Goal: Transaction & Acquisition: Purchase product/service

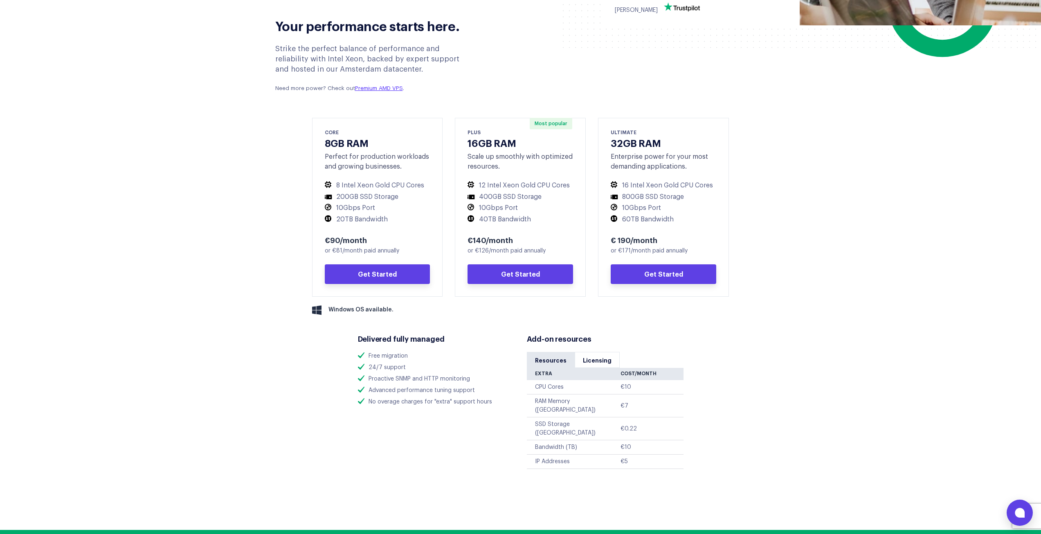
scroll to position [382, 0]
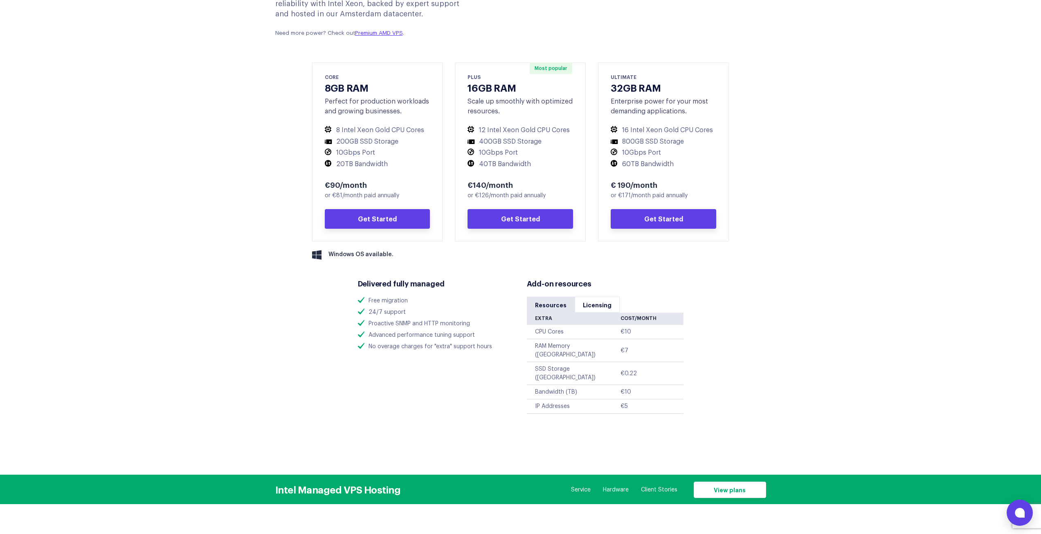
click at [556, 399] on td "IP Addresses" at bounding box center [574, 406] width 94 height 14
click at [557, 399] on td "IP Addresses" at bounding box center [574, 406] width 94 height 14
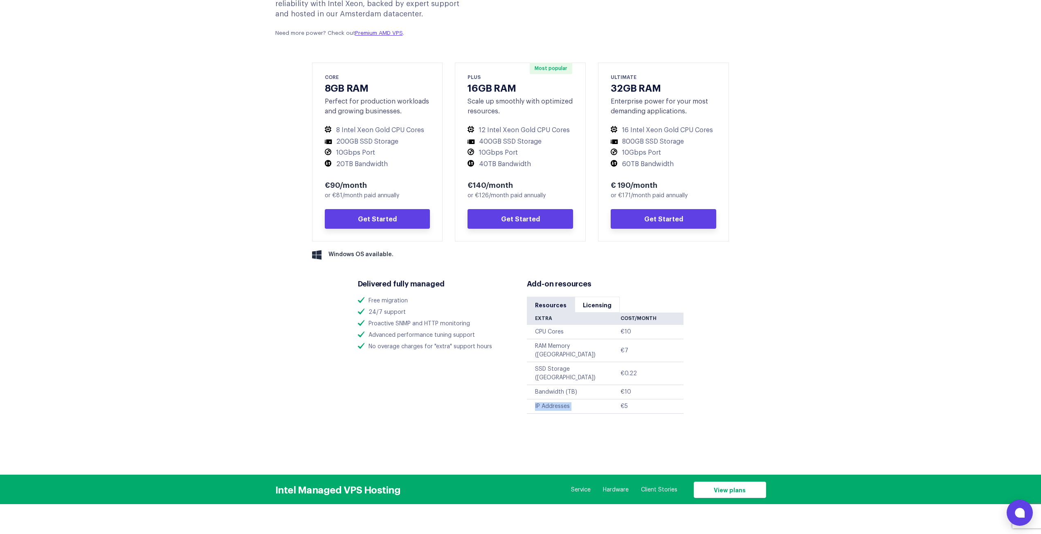
click at [557, 399] on td "IP Addresses" at bounding box center [574, 406] width 94 height 14
click at [599, 296] on div "Add-on resources Resources Licensing" at bounding box center [605, 342] width 169 height 144
click at [594, 305] on link "Licensing" at bounding box center [597, 305] width 45 height 16
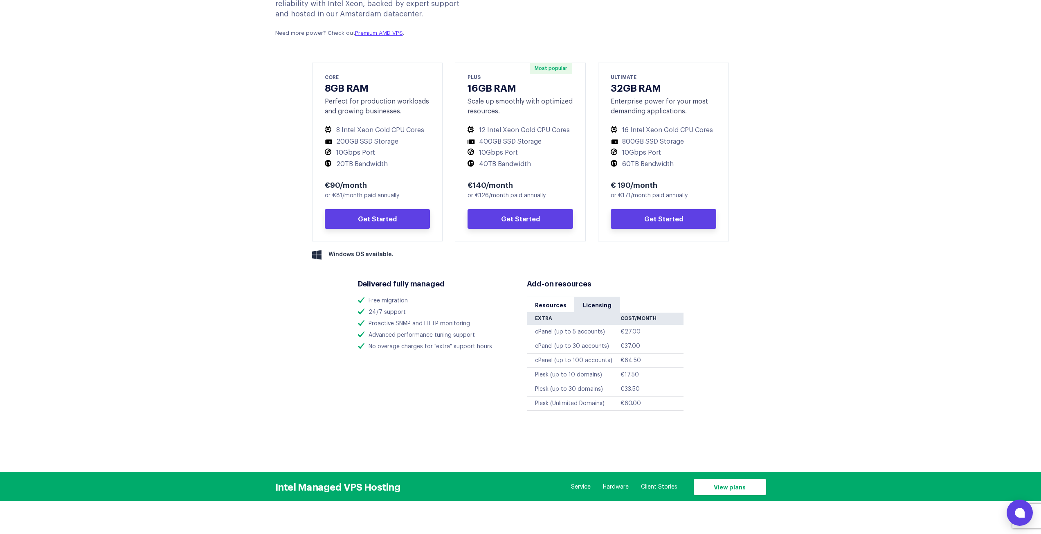
click at [636, 370] on td "€17.50" at bounding box center [651, 375] width 63 height 14
click at [632, 329] on td "€27.00" at bounding box center [651, 332] width 63 height 14
click at [634, 329] on td "€27.00" at bounding box center [651, 332] width 63 height 14
drag, startPoint x: 583, startPoint y: 340, endPoint x: 578, endPoint y: 341, distance: 5.8
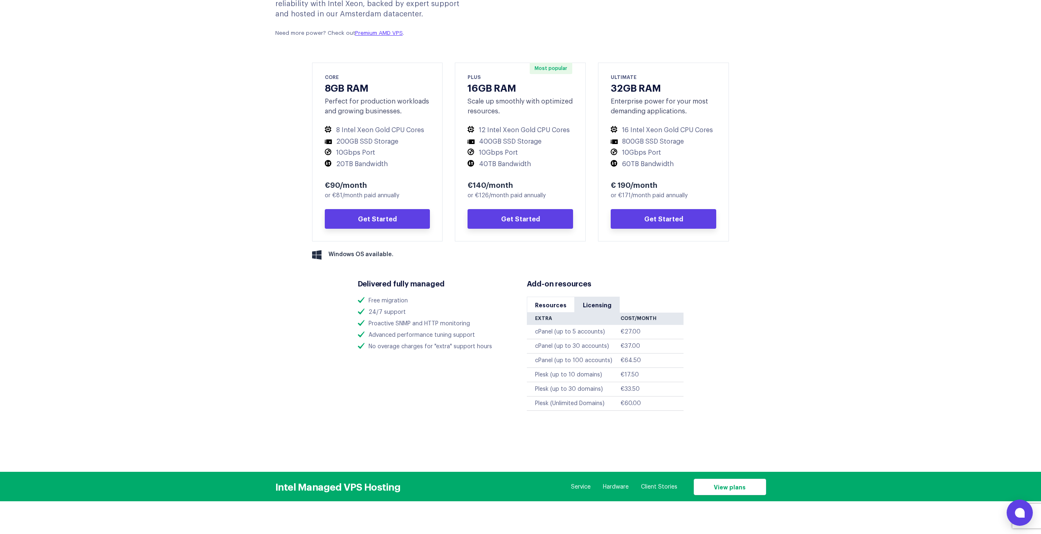
click at [582, 341] on td "cPanel (up to 30 accounts)" at bounding box center [574, 346] width 94 height 14
click at [574, 341] on td "cPanel (up to 30 accounts)" at bounding box center [574, 346] width 94 height 14
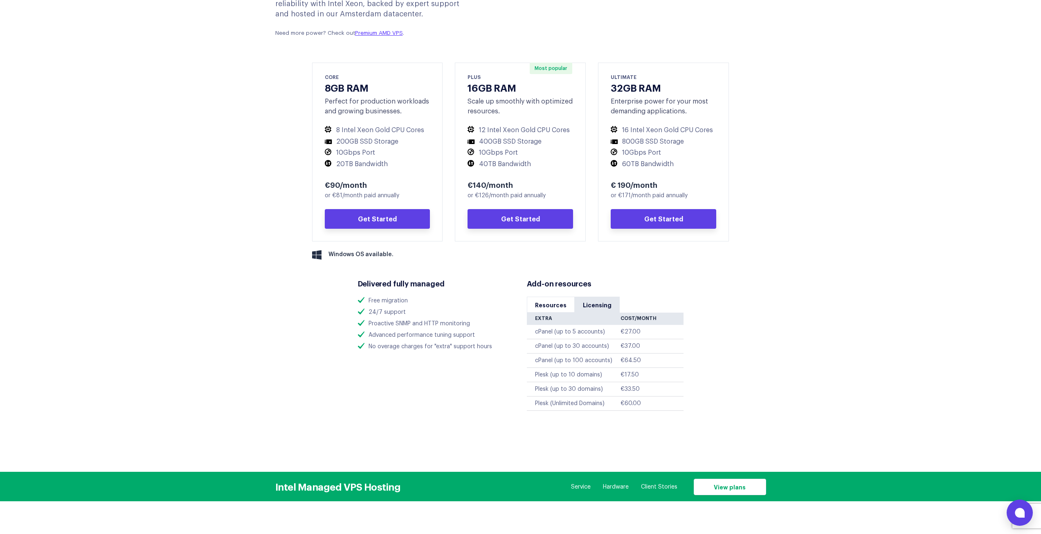
click at [566, 338] on td "cPanel (up to 5 accounts)" at bounding box center [574, 332] width 94 height 14
click at [523, 334] on div "Add-on resources Resources Licensing" at bounding box center [605, 340] width 169 height 141
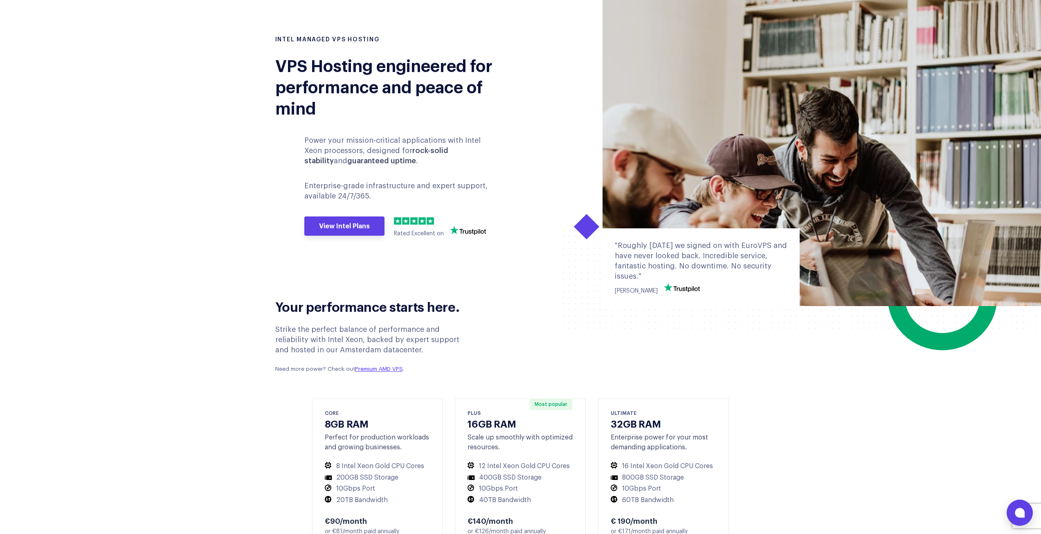
scroll to position [327, 0]
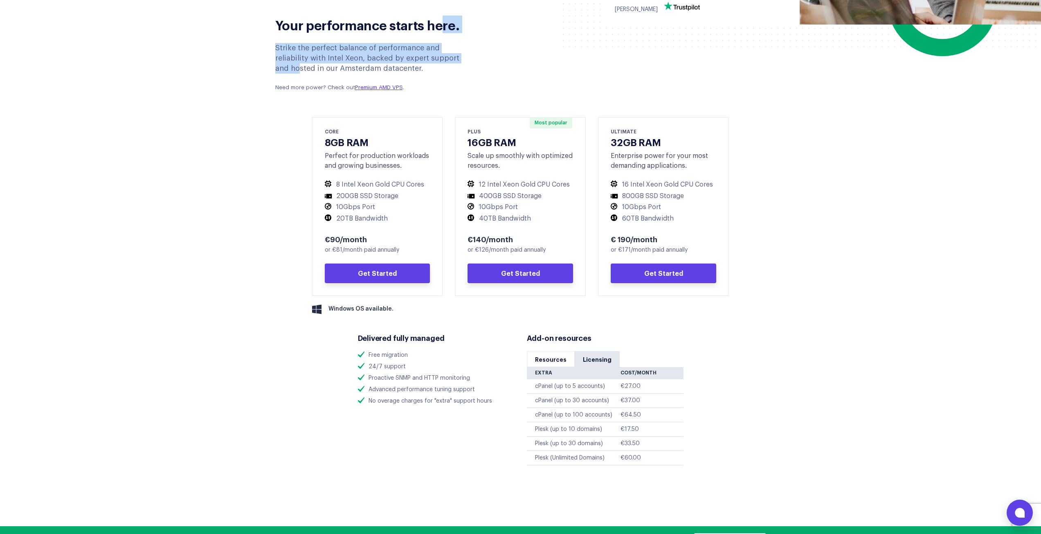
drag, startPoint x: 444, startPoint y: 57, endPoint x: 440, endPoint y: 37, distance: 20.9
click at [443, 33] on div "Your performance starts here. Strike the perfect balance of performance and rel…" at bounding box center [374, 51] width 210 height 90
click at [427, 60] on div "Strike the perfect balance of performance and reliability with Intel Xeon, back…" at bounding box center [374, 67] width 198 height 49
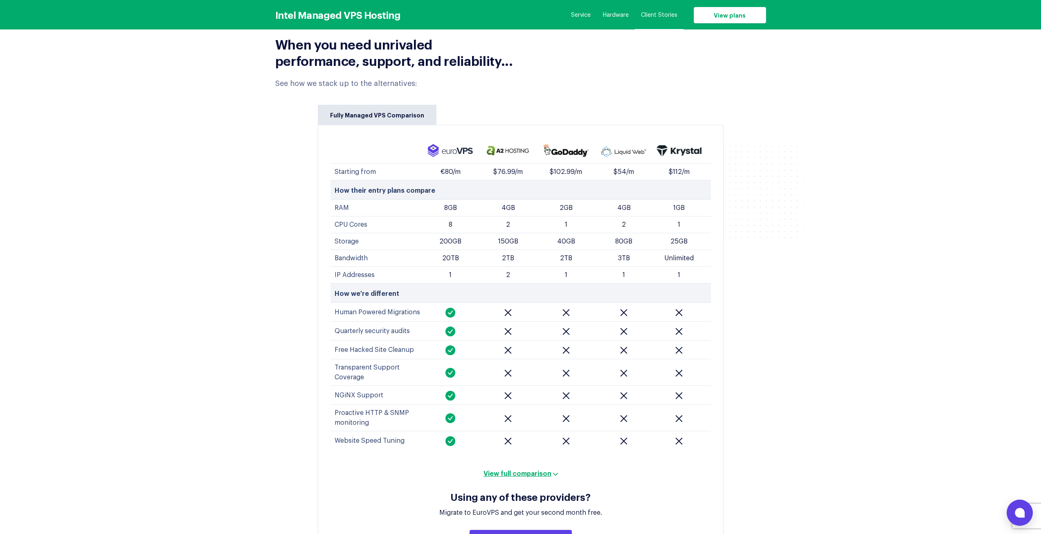
scroll to position [3190, 0]
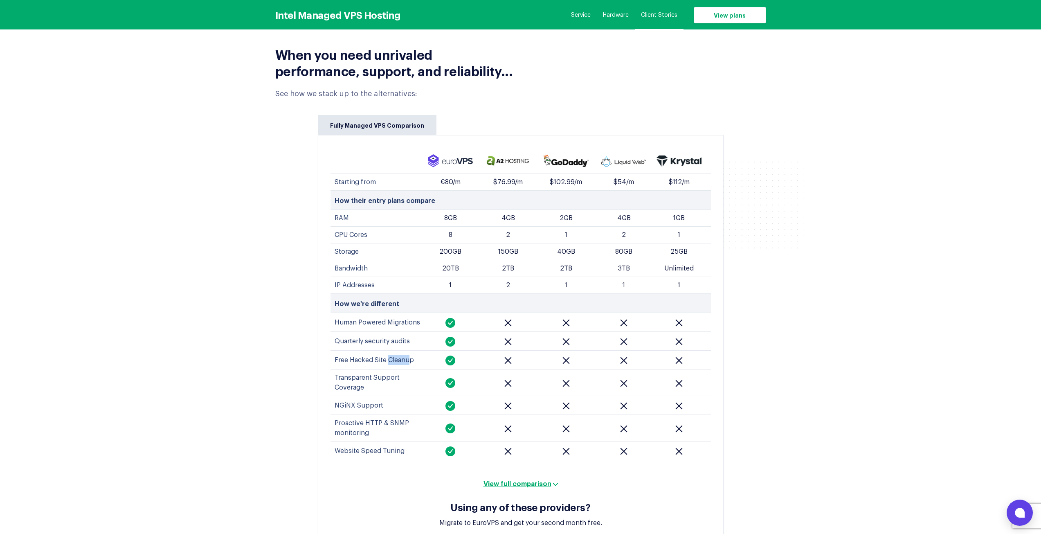
drag, startPoint x: 407, startPoint y: 319, endPoint x: 387, endPoint y: 333, distance: 24.3
click at [387, 351] on td "Free Hacked Site Cleanup" at bounding box center [375, 360] width 91 height 19
click at [386, 351] on td "Free Hacked Site Cleanup" at bounding box center [375, 360] width 91 height 19
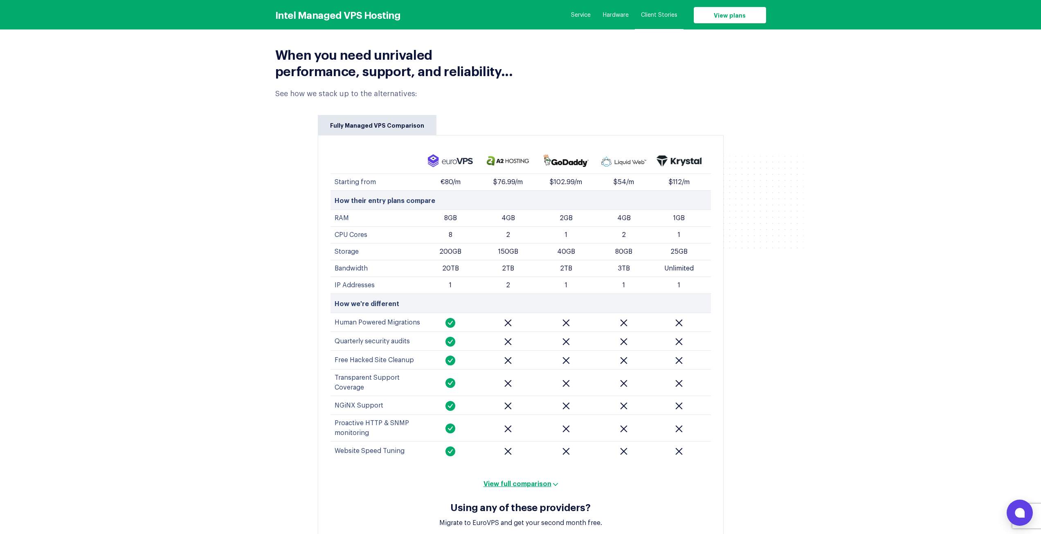
click at [402, 332] on td "Quarterly security audits" at bounding box center [375, 341] width 91 height 19
click at [522, 479] on button "View full comparison" at bounding box center [520, 483] width 79 height 8
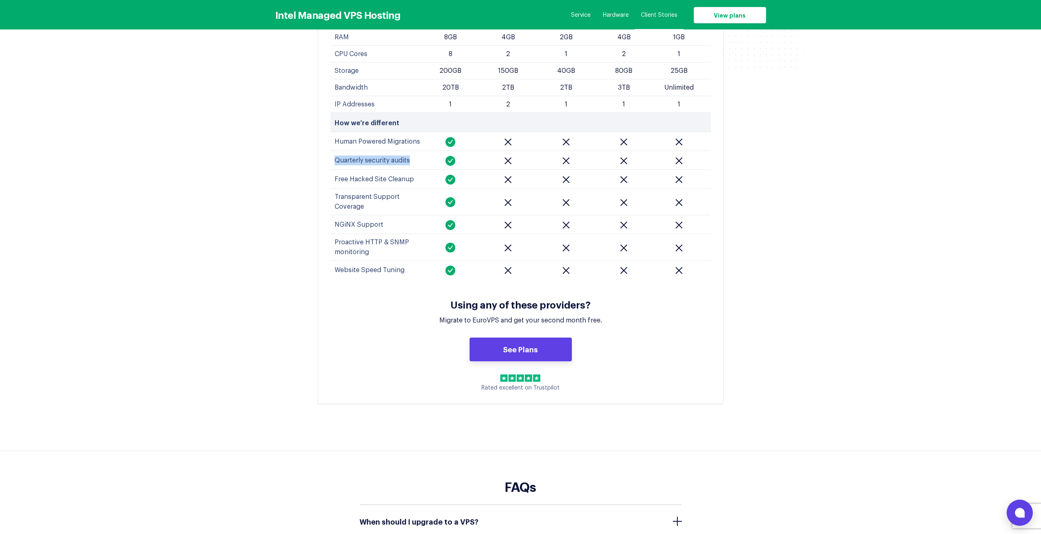
scroll to position [3436, 0]
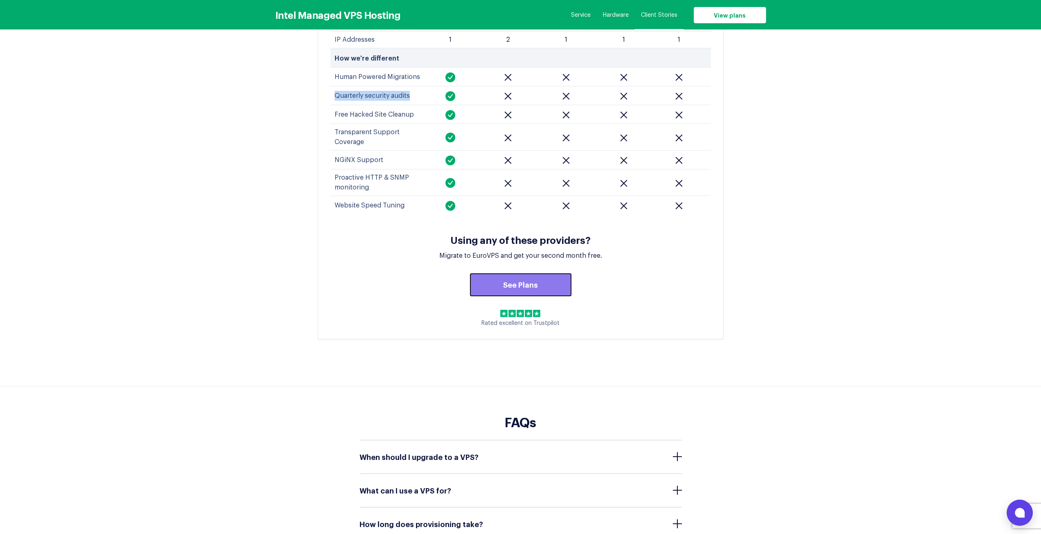
click at [494, 273] on link "See Plans" at bounding box center [521, 285] width 102 height 24
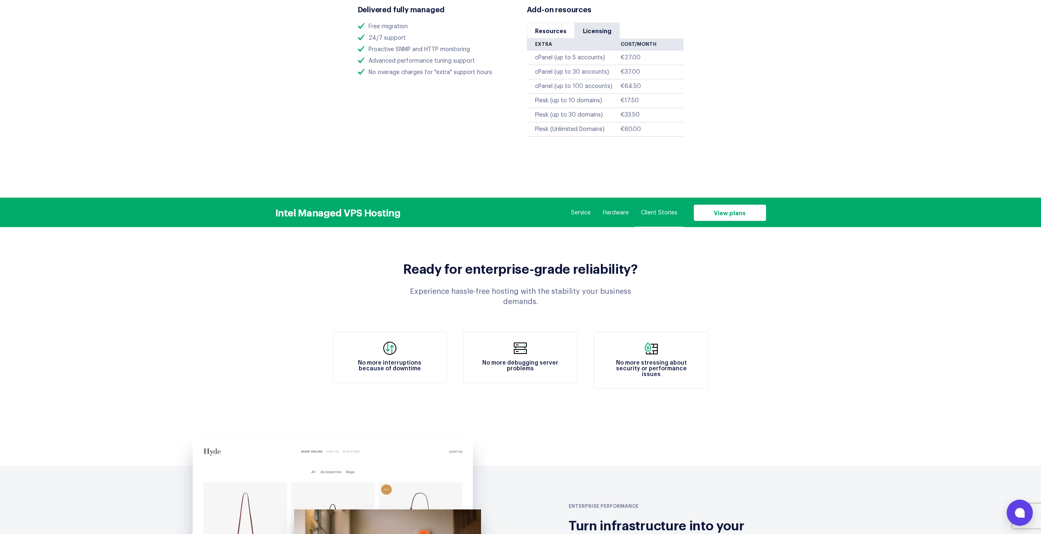
scroll to position [712, 0]
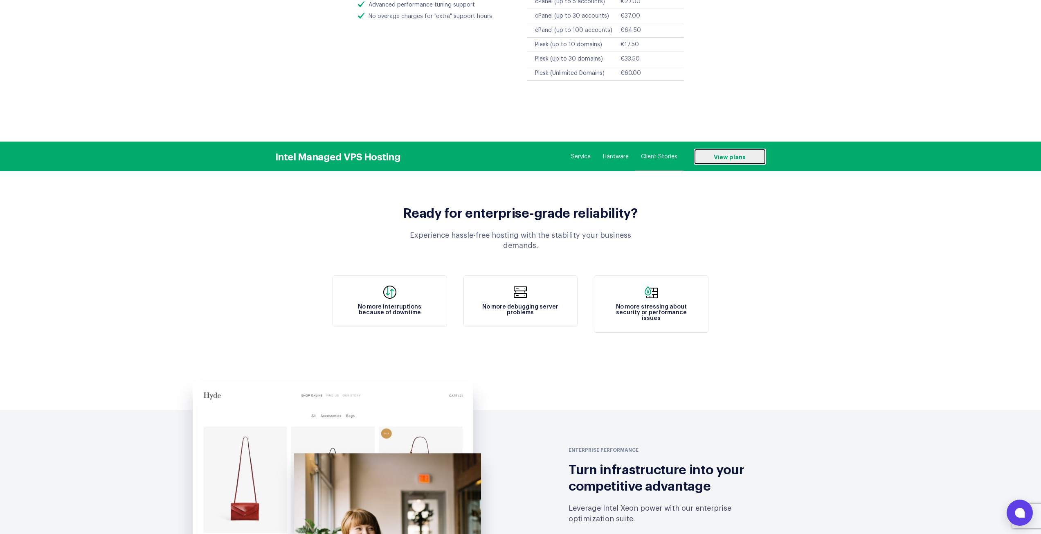
click at [705, 157] on link "View plans" at bounding box center [730, 156] width 72 height 16
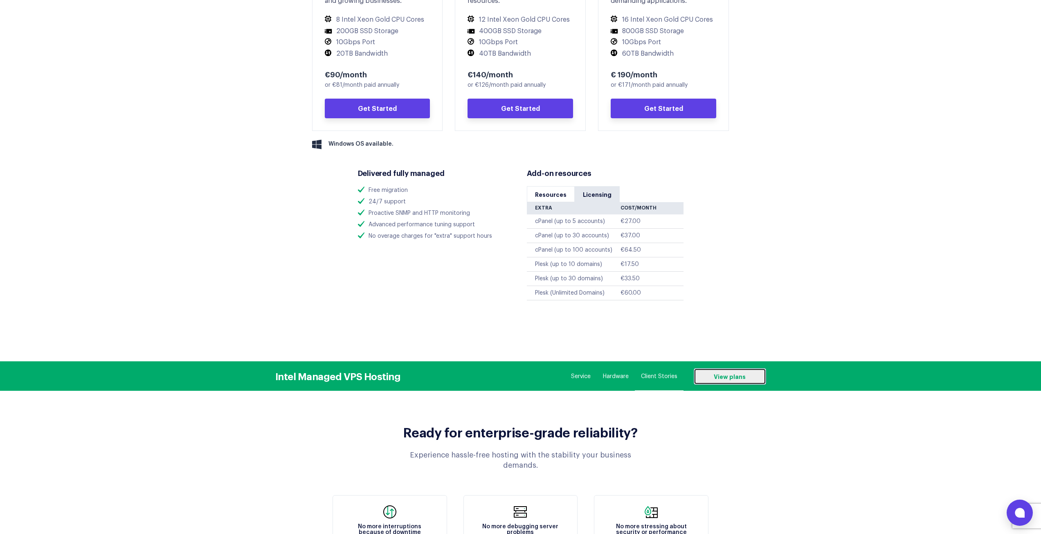
scroll to position [548, 0]
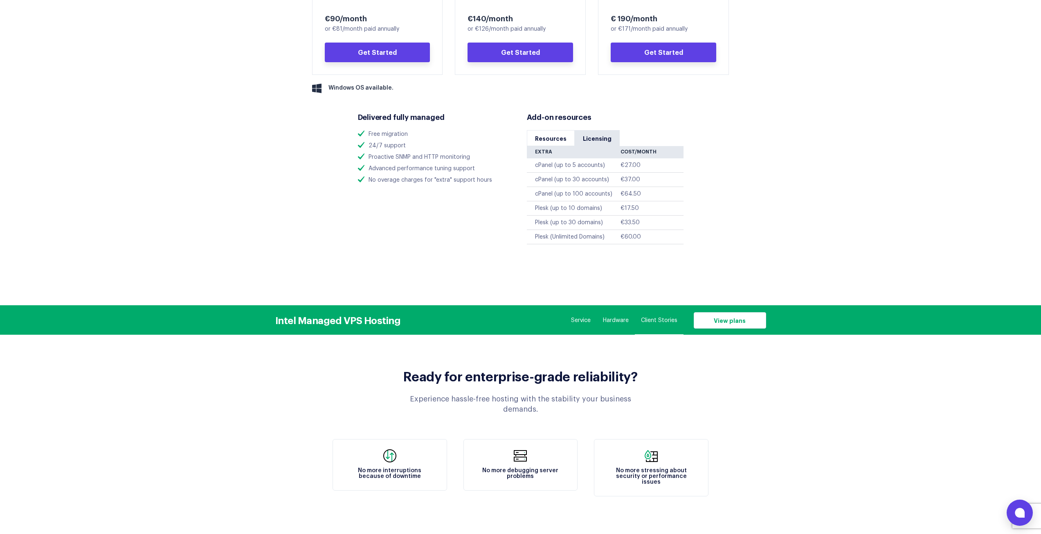
click at [448, 156] on li "Proactive SNMP and HTTP monitoring" at bounding box center [436, 157] width 157 height 9
click at [406, 181] on li "No overage charges for "extra" support hours" at bounding box center [436, 180] width 157 height 9
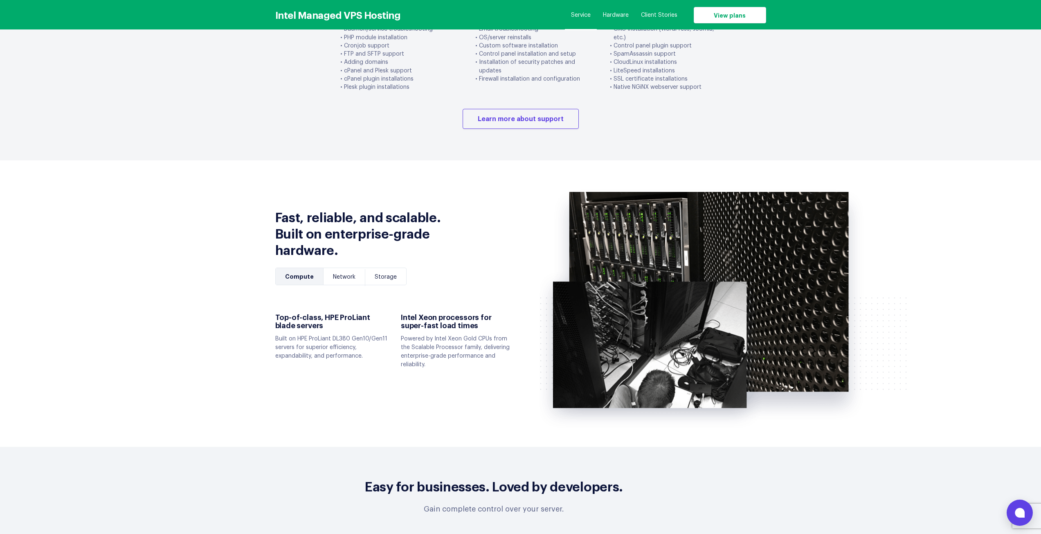
scroll to position [2061, 0]
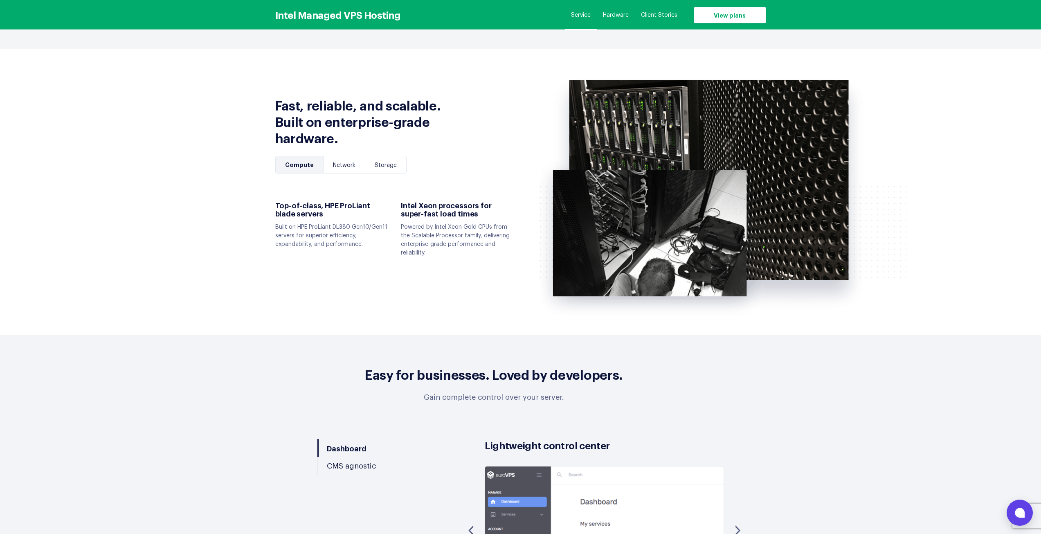
click at [118, 335] on section "Easy for businesses. Loved by developers. Gain complete control over your serve…" at bounding box center [520, 509] width 1041 height 349
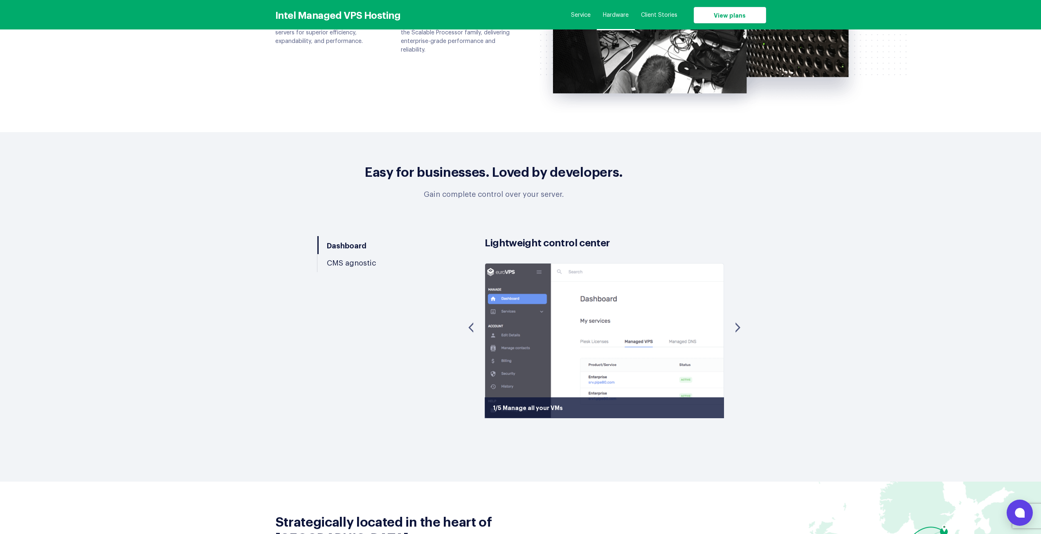
scroll to position [2348, 0]
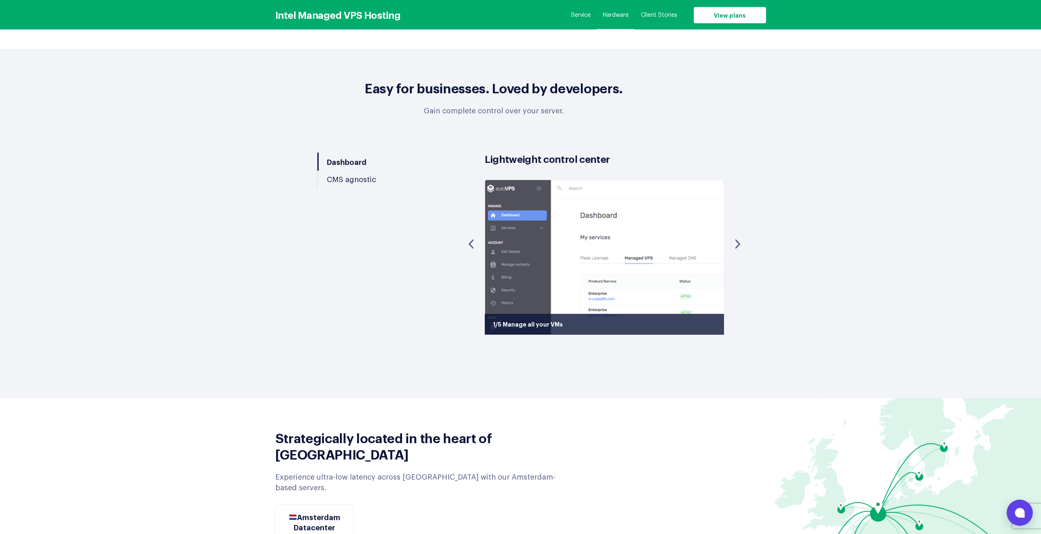
click at [746, 241] on div ">" at bounding box center [737, 243] width 31 height 33
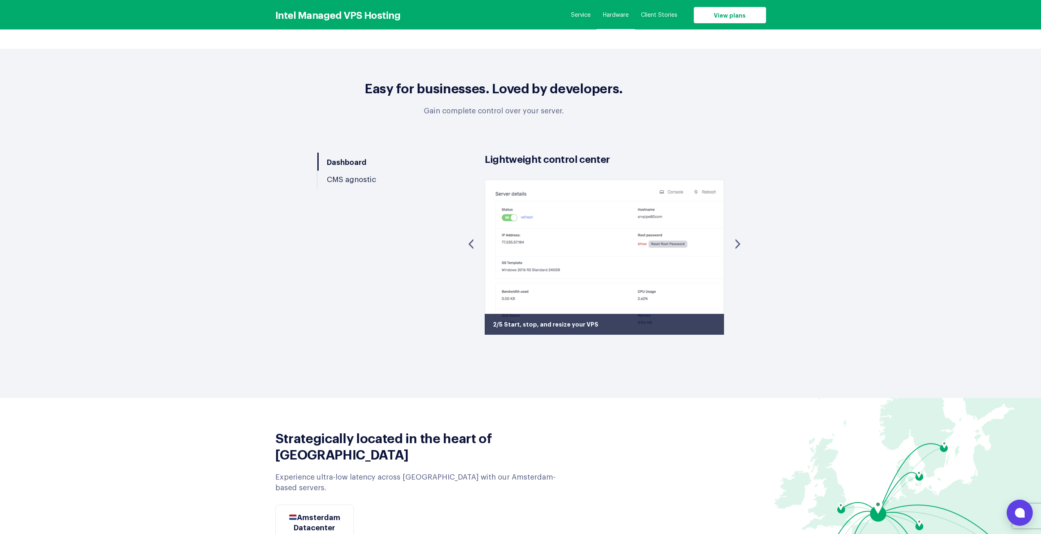
click at [746, 241] on div ">" at bounding box center [737, 243] width 31 height 33
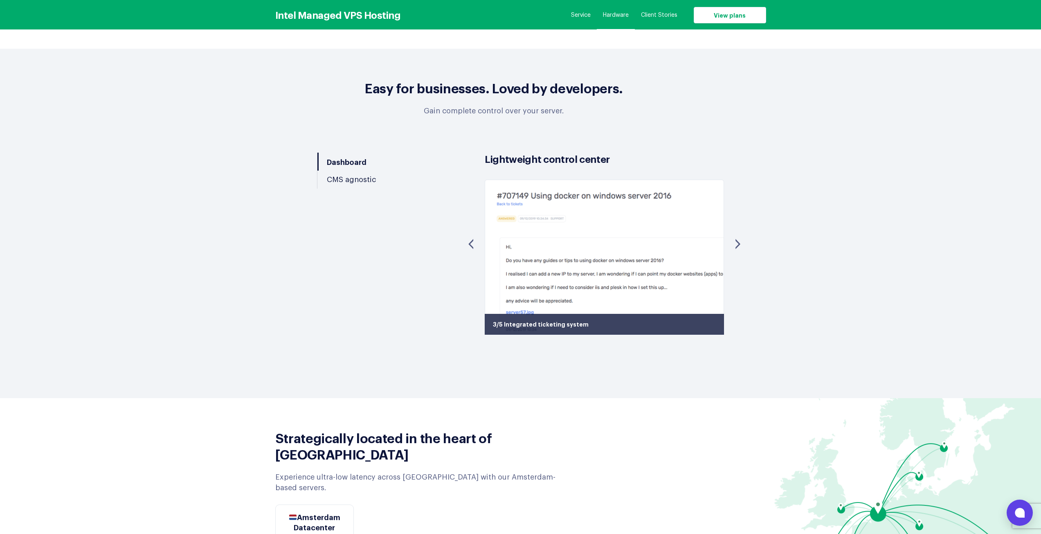
click at [746, 241] on div ">" at bounding box center [737, 243] width 31 height 33
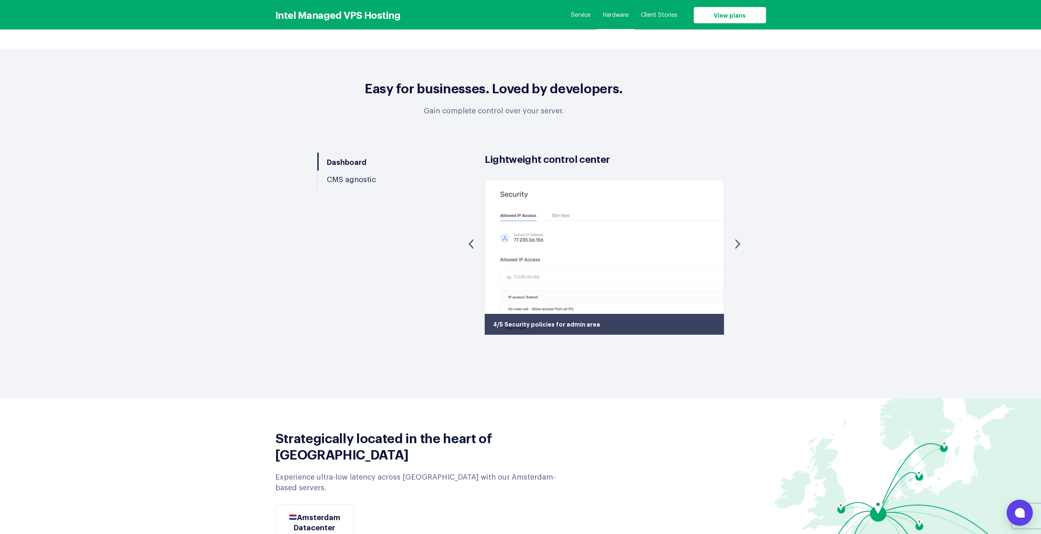
drag, startPoint x: 746, startPoint y: 243, endPoint x: 775, endPoint y: 157, distance: 89.9
click at [775, 157] on div "Easy for businesses. Loved by developers. Gain complete control over your serve…" at bounding box center [520, 203] width 515 height 265
click at [739, 236] on div ">" at bounding box center [737, 243] width 31 height 33
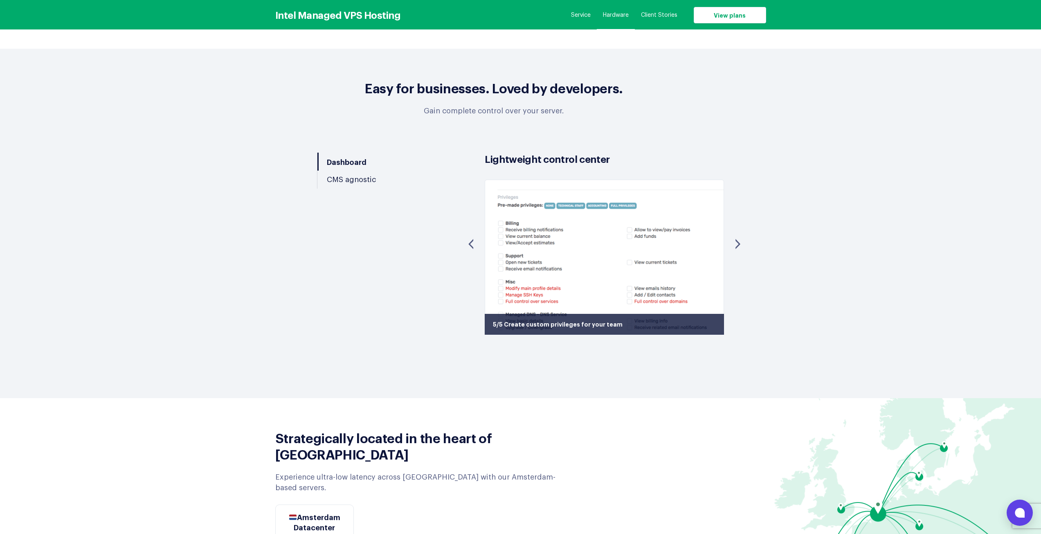
click at [734, 246] on div ">" at bounding box center [737, 243] width 31 height 33
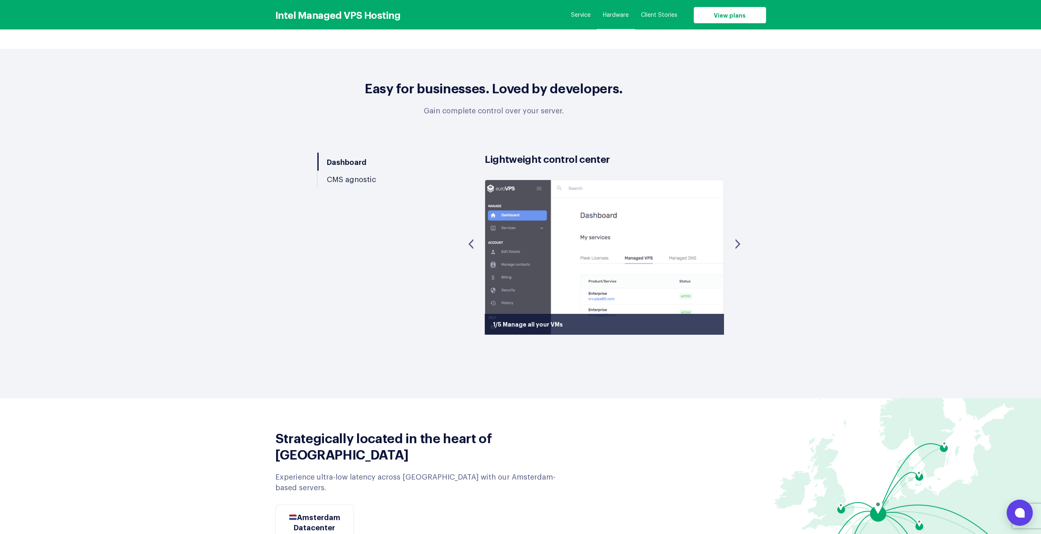
click at [734, 246] on div ">" at bounding box center [737, 243] width 31 height 33
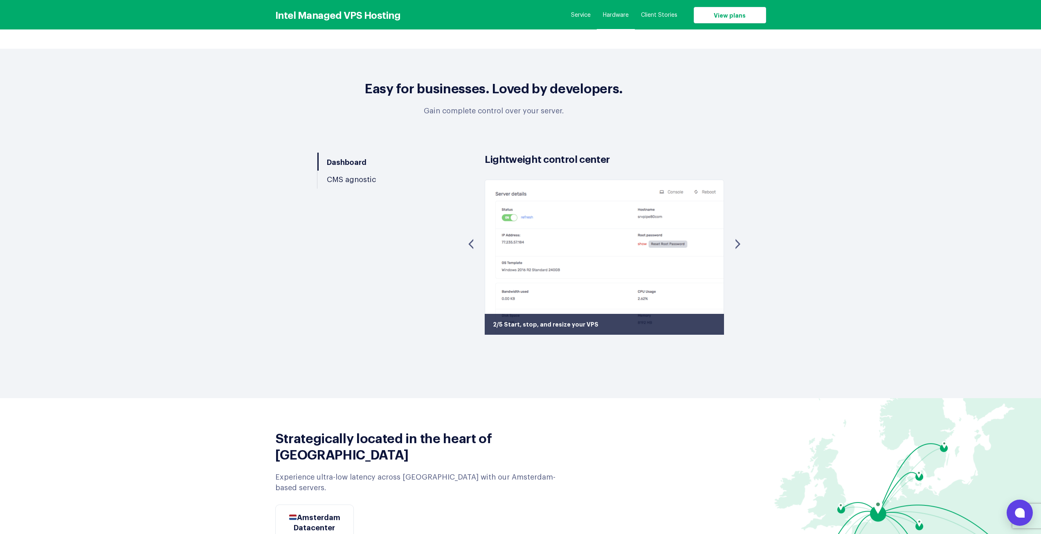
click at [734, 246] on div ">" at bounding box center [737, 243] width 31 height 33
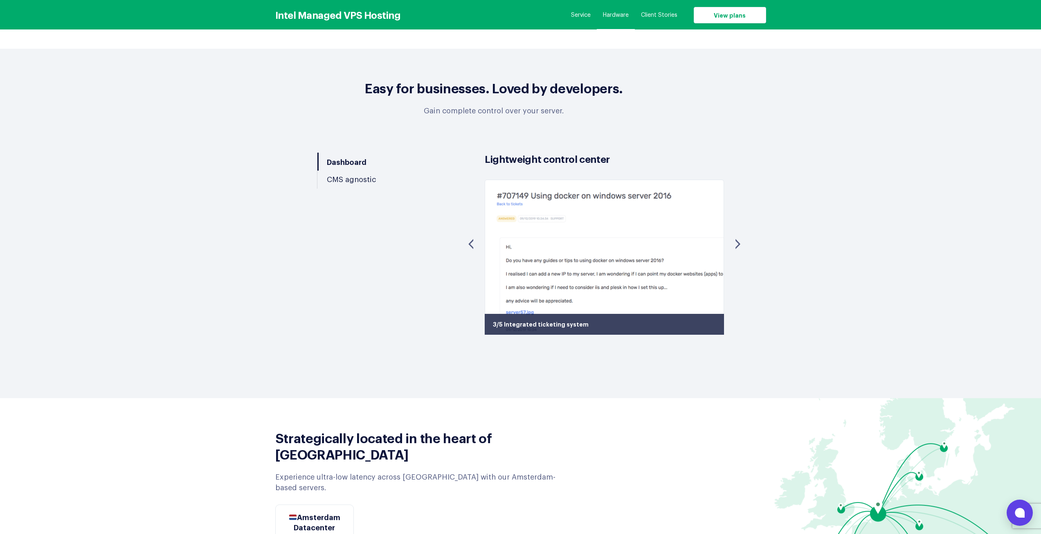
click at [734, 246] on div ">" at bounding box center [737, 243] width 31 height 33
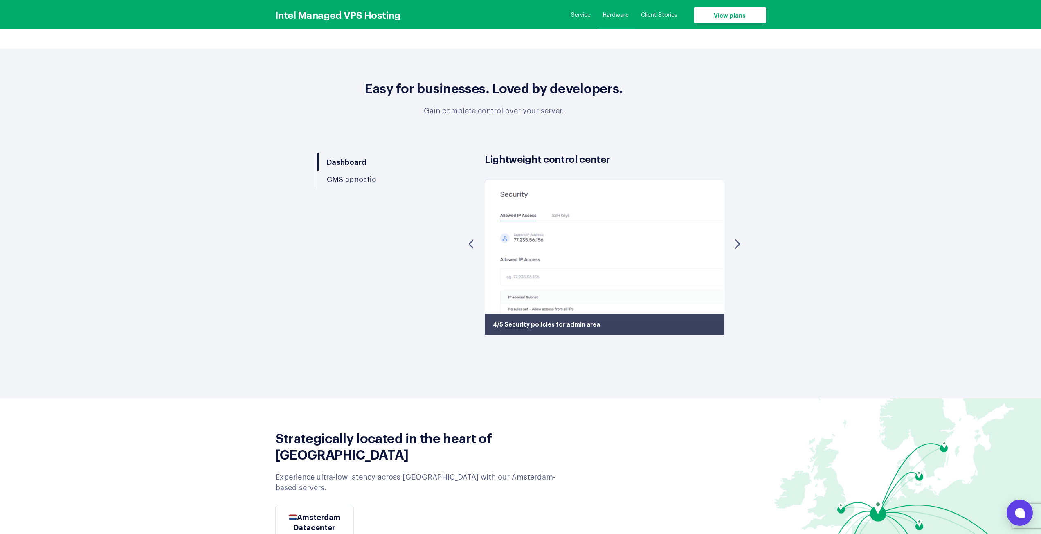
click at [734, 246] on div ">" at bounding box center [737, 243] width 31 height 33
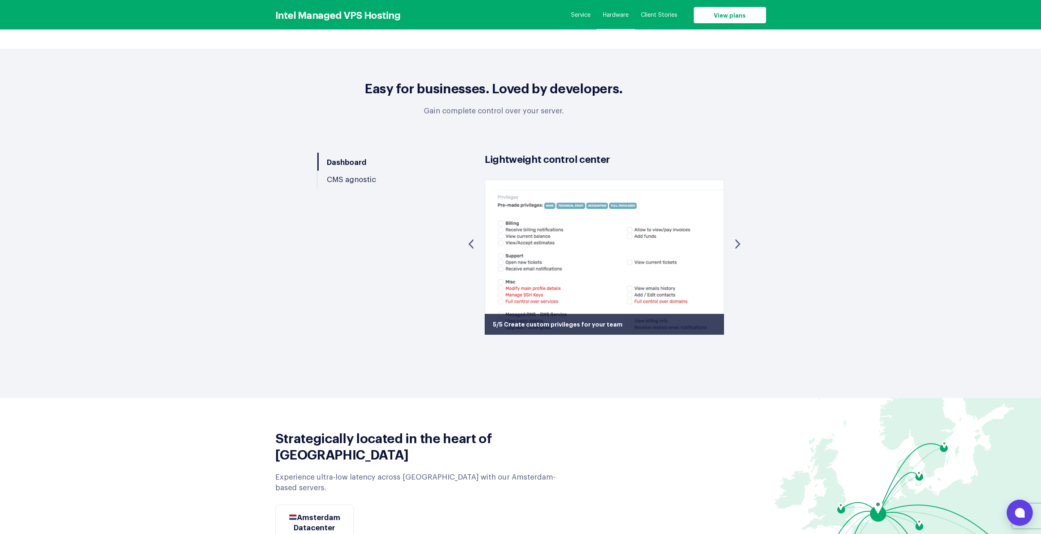
click at [734, 246] on div ">" at bounding box center [737, 243] width 31 height 33
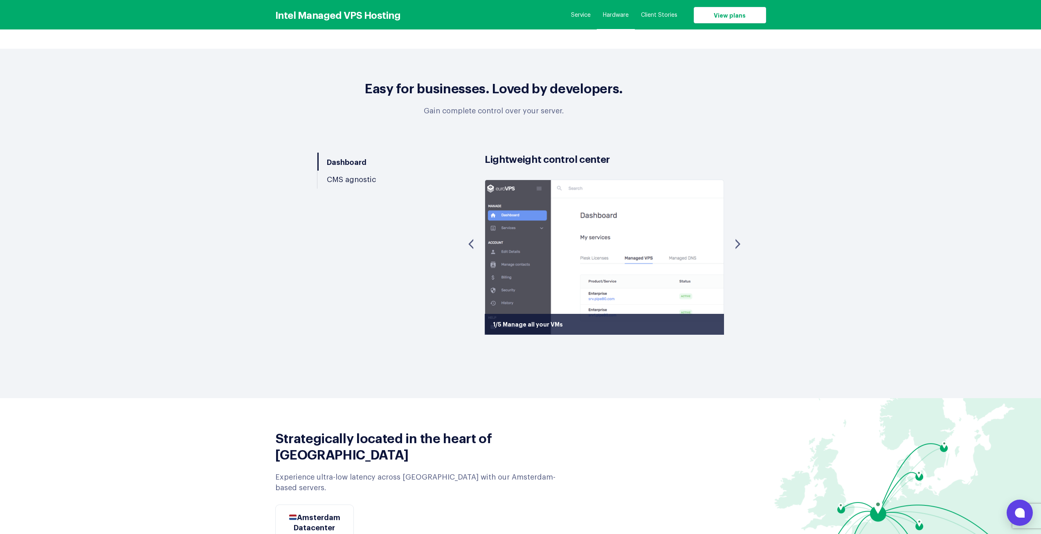
click at [734, 246] on div ">" at bounding box center [737, 243] width 31 height 33
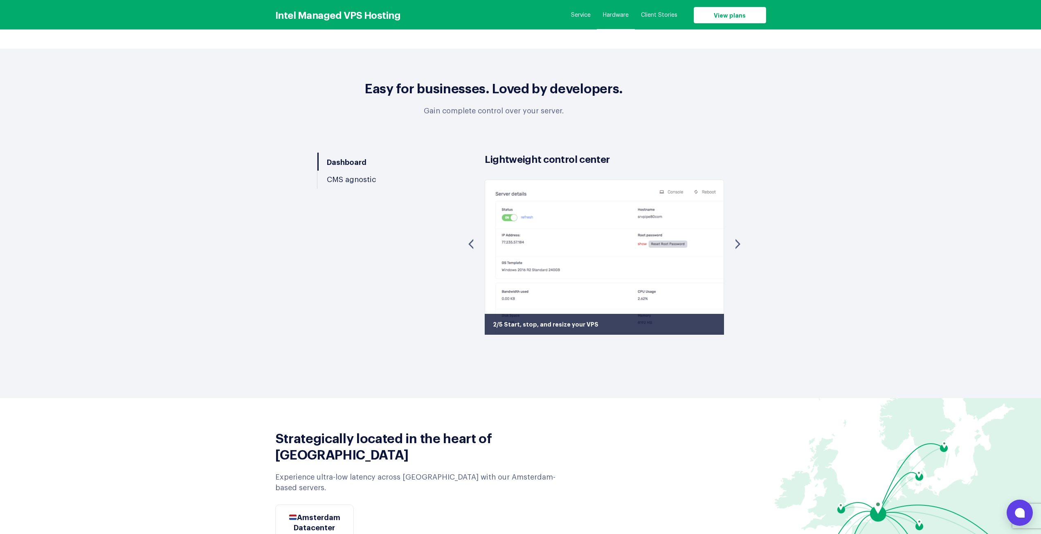
click at [734, 246] on div ">" at bounding box center [737, 243] width 31 height 33
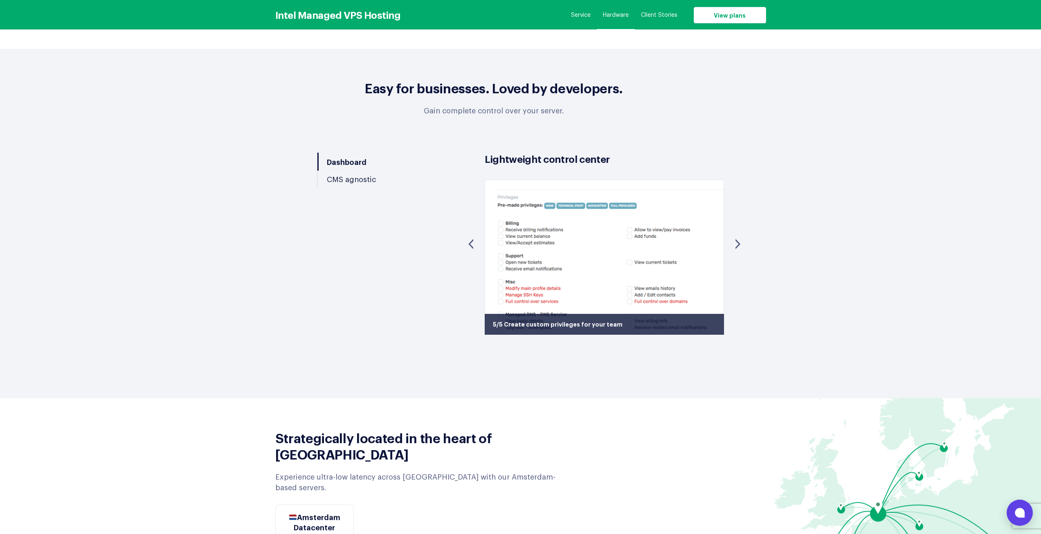
click at [734, 246] on div ">" at bounding box center [737, 243] width 31 height 33
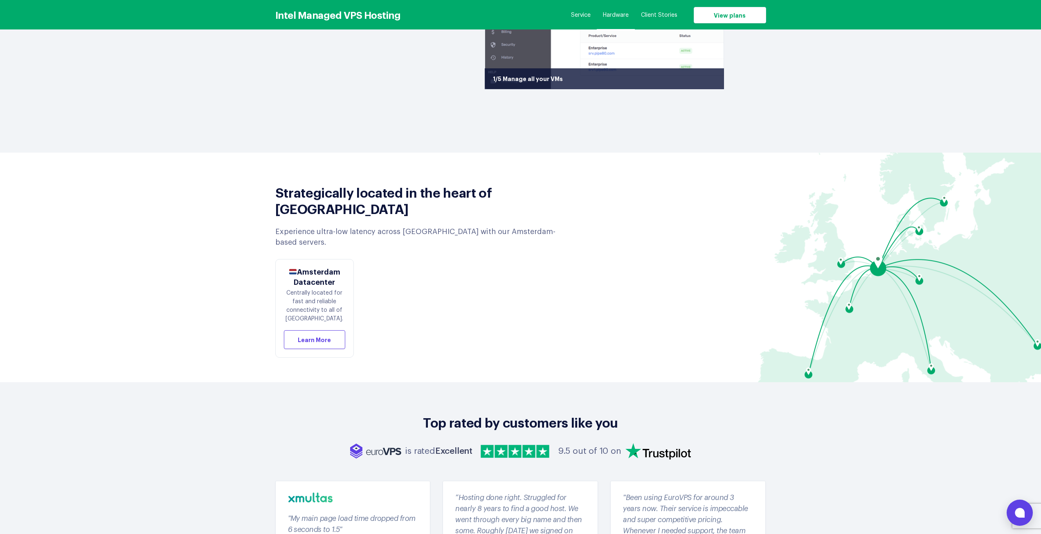
click at [717, 204] on div "Strategically located in the heart of Europe Experience ultra-low latency acros…" at bounding box center [520, 268] width 503 height 186
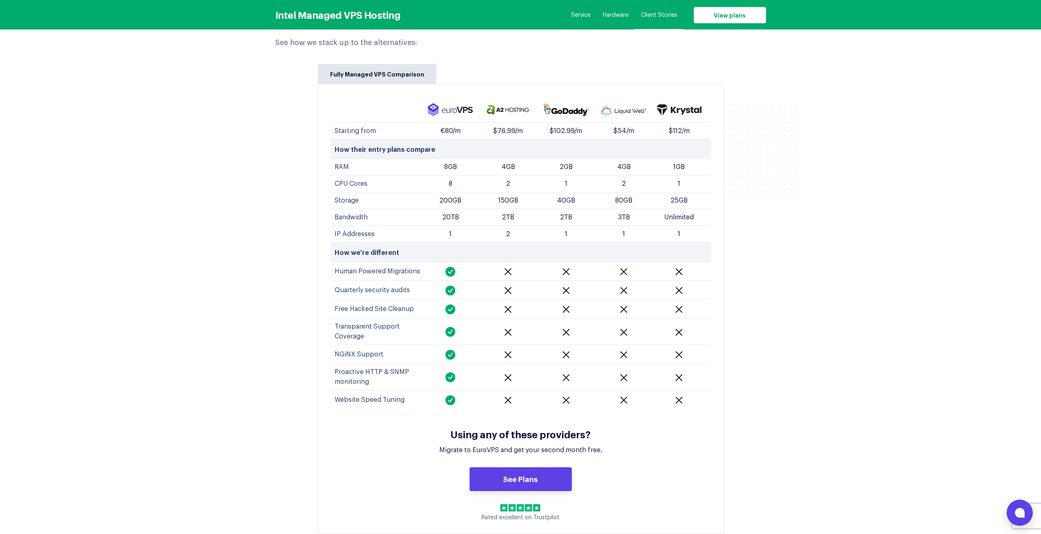
scroll to position [3247, 0]
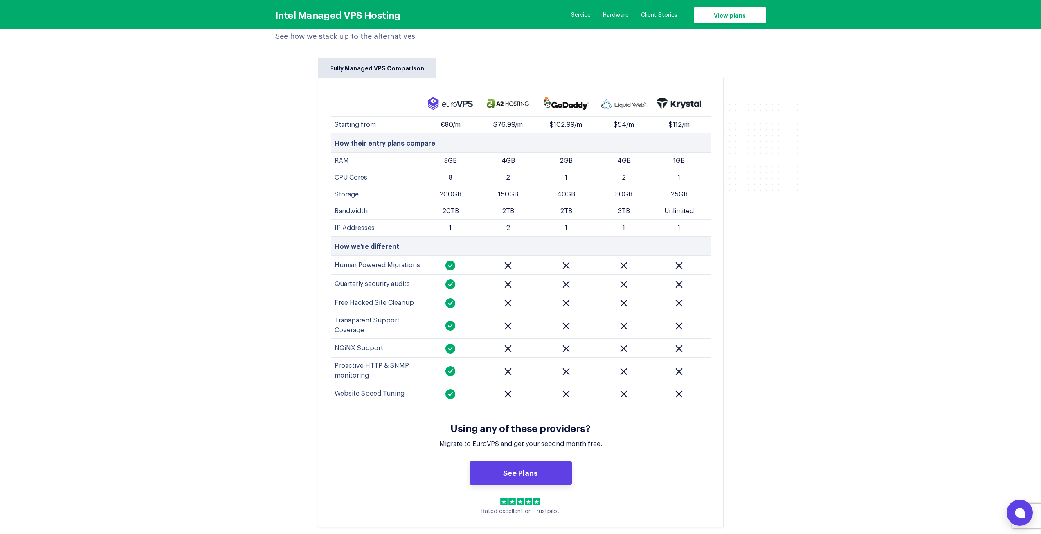
click at [366, 293] on td "Free Hacked Site Cleanup" at bounding box center [375, 302] width 91 height 19
click at [376, 274] on td "Quarterly security audits" at bounding box center [375, 283] width 91 height 19
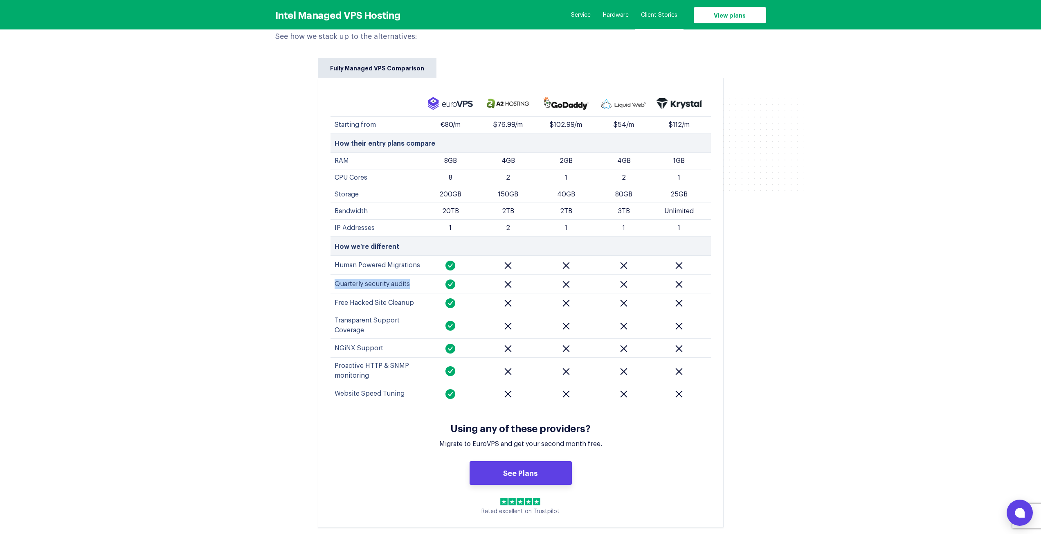
copy tr "Quarterly security audits"
click at [310, 293] on div "When you need unrivaled performance, support, and reliability... See how we sta…" at bounding box center [520, 257] width 515 height 555
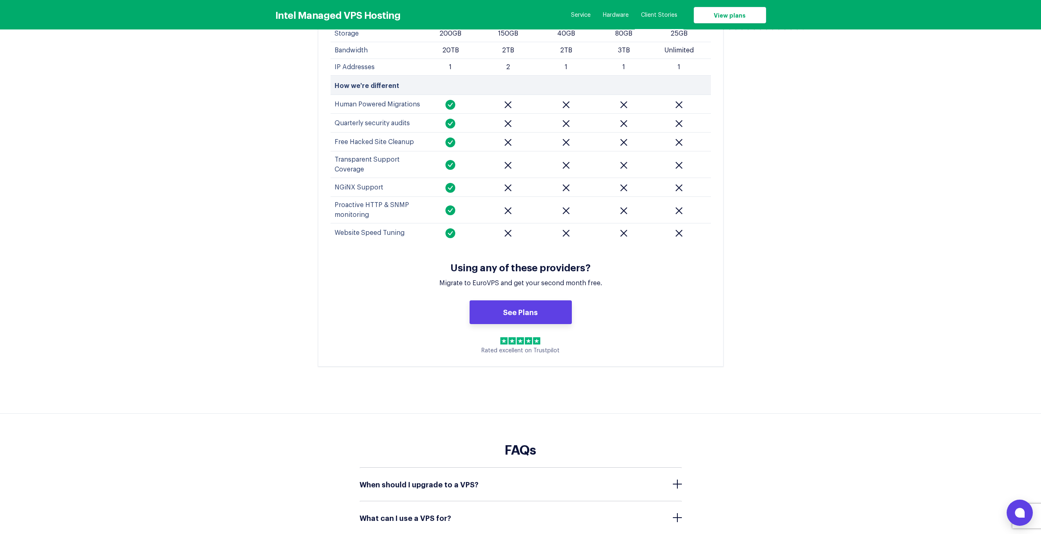
scroll to position [3411, 0]
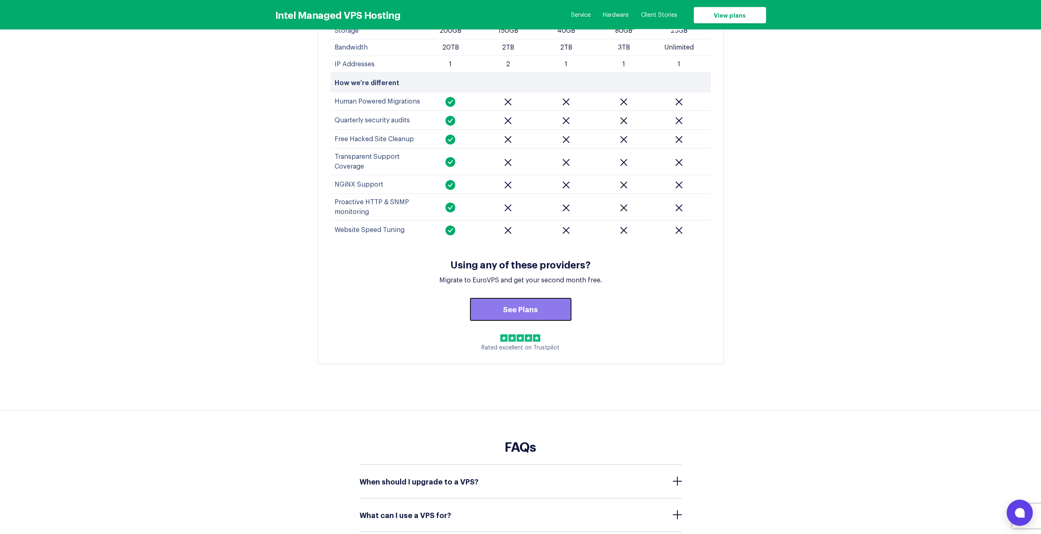
click at [509, 297] on link "See Plans" at bounding box center [521, 309] width 102 height 24
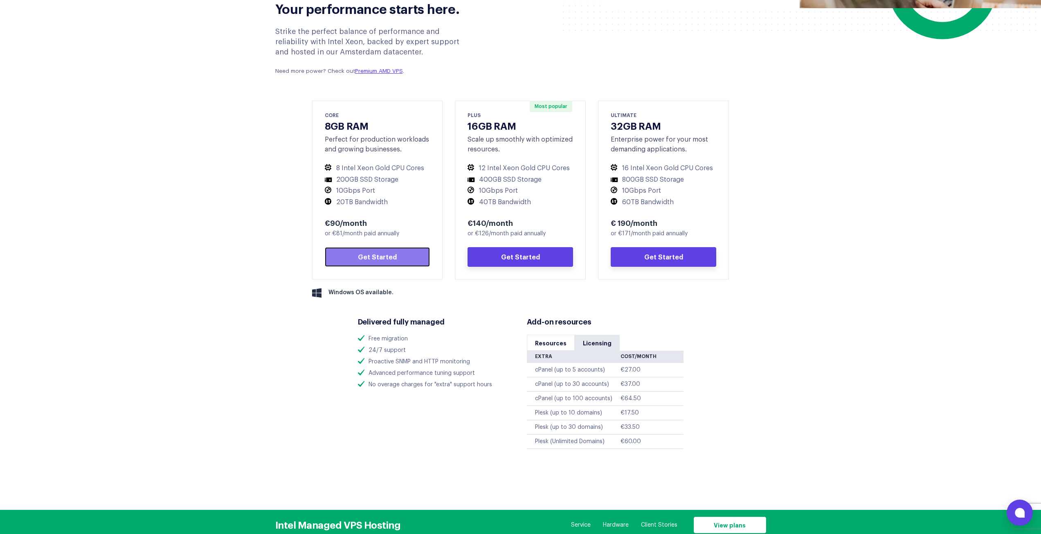
click at [391, 258] on link "Get Started" at bounding box center [378, 257] width 106 height 20
